Goal: Transaction & Acquisition: Purchase product/service

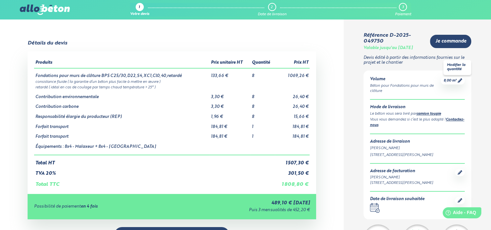
click at [461, 82] on icon at bounding box center [459, 80] width 5 height 5
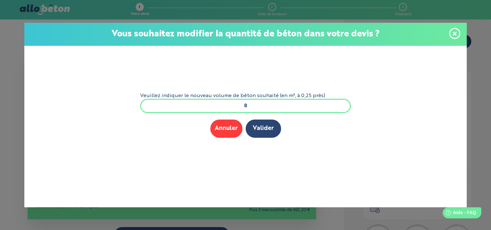
drag, startPoint x: 250, startPoint y: 106, endPoint x: 241, endPoint y: 105, distance: 8.5
click at [241, 105] on input "8" at bounding box center [245, 106] width 211 height 14
type input "7"
click at [256, 126] on button "Valider" at bounding box center [263, 128] width 35 height 18
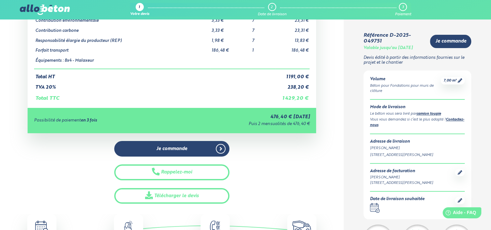
scroll to position [97, 0]
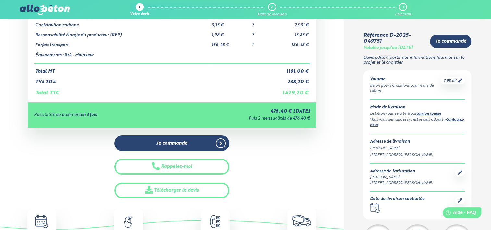
click at [376, 212] on icon ".calendar-icon { fill: none; stroke: #2b4572; stroke-linecap: round; stroke-lin…" at bounding box center [375, 208] width 10 height 10
click at [384, 201] on div "Date de livraison souhaitée" at bounding box center [397, 199] width 54 height 5
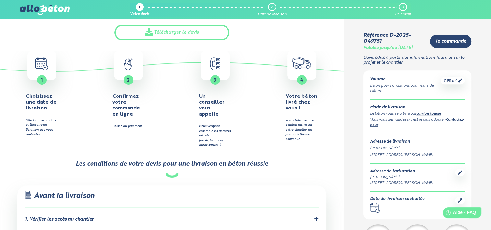
scroll to position [259, 0]
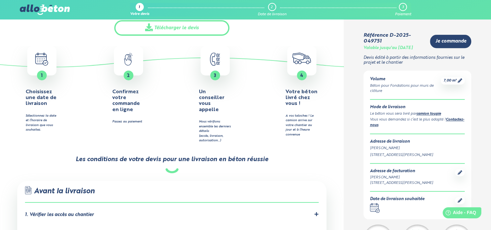
click at [424, 201] on div "Date de livraison souhaitée" at bounding box center [397, 199] width 54 height 5
drag, startPoint x: 446, startPoint y: 207, endPoint x: 462, endPoint y: 208, distance: 15.3
click at [462, 208] on html "Help Aide - FAQ" at bounding box center [458, 211] width 51 height 14
click at [429, 212] on div "Date de livraison souhaitée .calendar-icon { fill: none; stroke: #2b4572; strok…" at bounding box center [417, 205] width 95 height 16
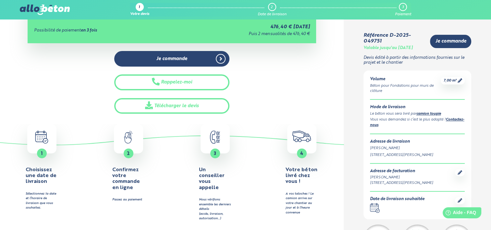
scroll to position [130, 0]
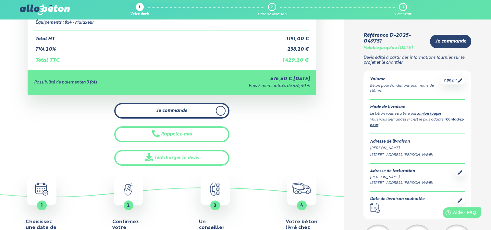
click at [161, 111] on span "Je commande" at bounding box center [171, 111] width 31 height 6
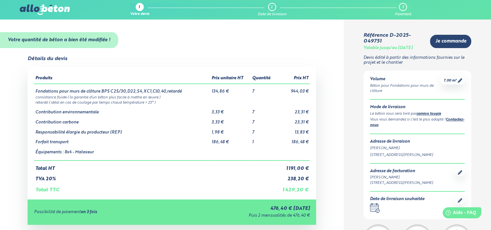
scroll to position [0, 0]
drag, startPoint x: 35, startPoint y: 78, endPoint x: 311, endPoint y: 190, distance: 297.6
click at [311, 190] on div "Produits Prix unitaire HT Quantité Prix HT Fondations pour murs de clôture BPS …" at bounding box center [172, 133] width 289 height 132
copy table
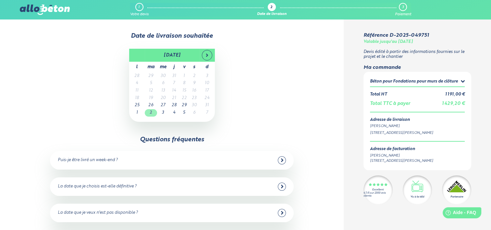
click at [155, 114] on td "2" at bounding box center [151, 112] width 12 height 7
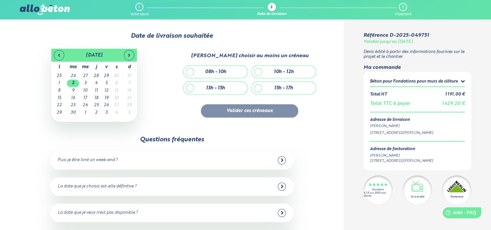
click at [278, 74] on div "10h - 12h" at bounding box center [284, 72] width 20 height 6
checkbox input "true"
click at [247, 114] on button "Valider ces créneaux" at bounding box center [249, 110] width 97 height 13
